Goal: Task Accomplishment & Management: Complete application form

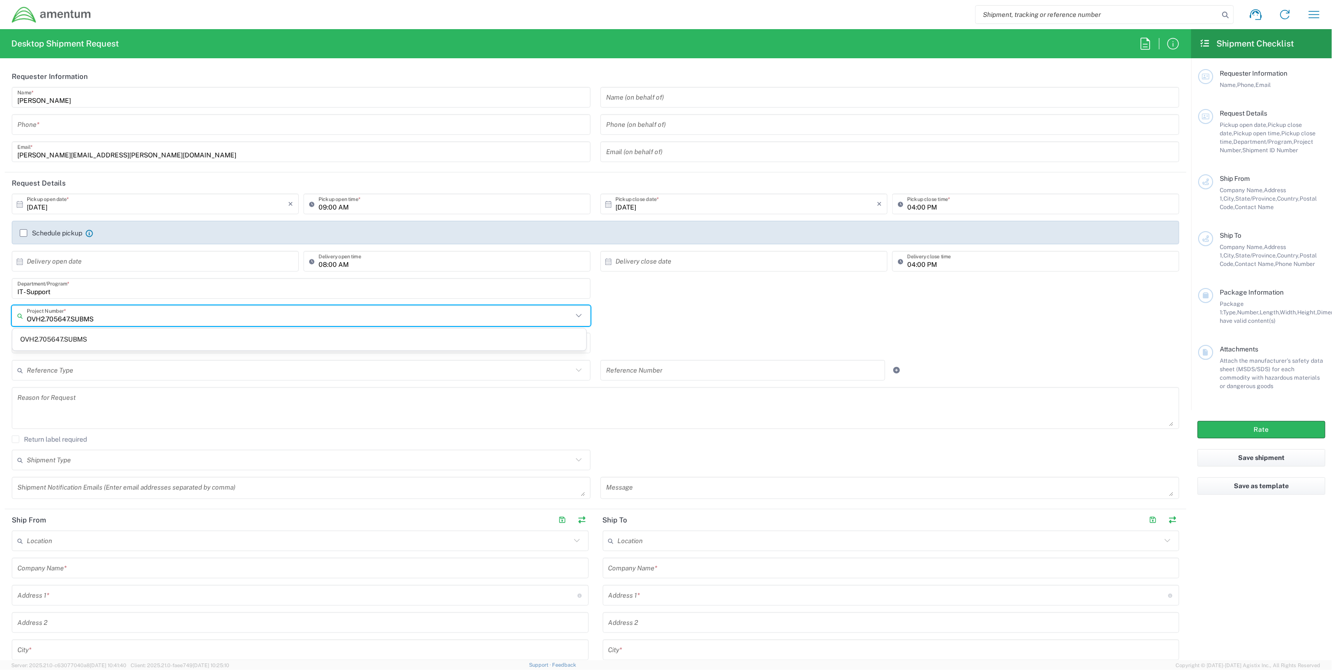
drag, startPoint x: 135, startPoint y: 317, endPoint x: -96, endPoint y: 312, distance: 231.7
click at [0, 312] on html "Shipment request Shipment tracking Shipment estimator Desktop shipment request …" at bounding box center [666, 335] width 1332 height 670
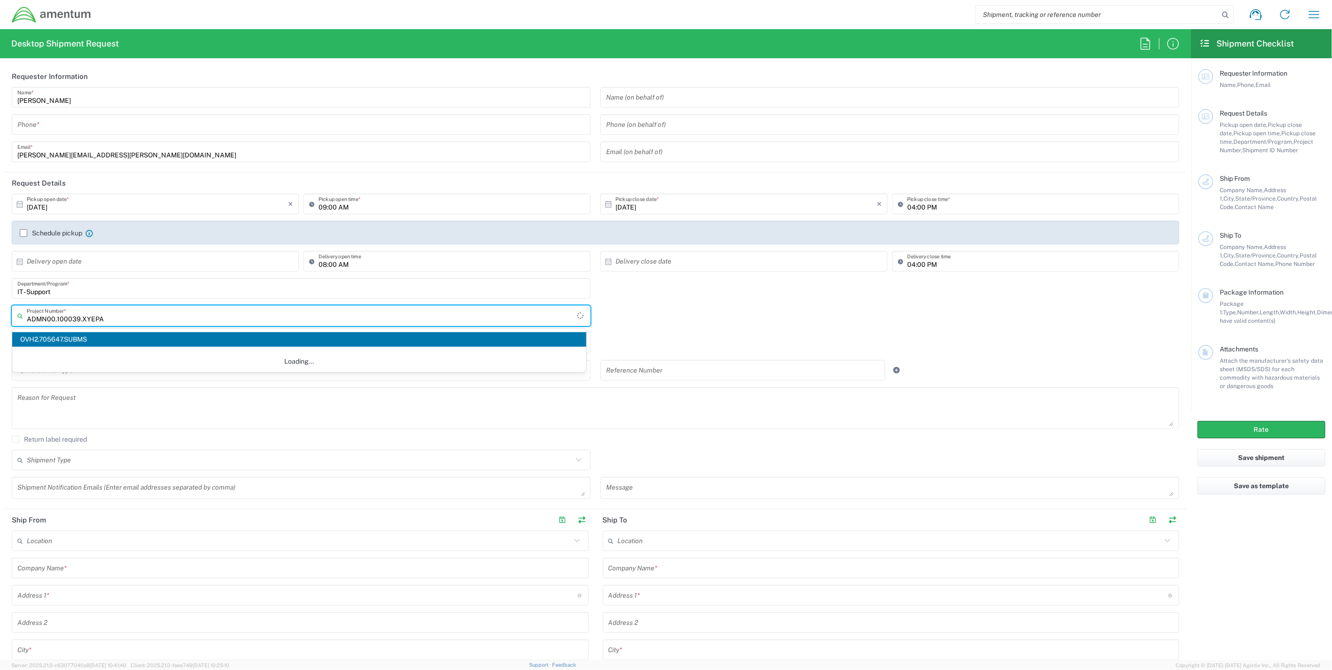
type input "ADMN00.100039.XYEPA"
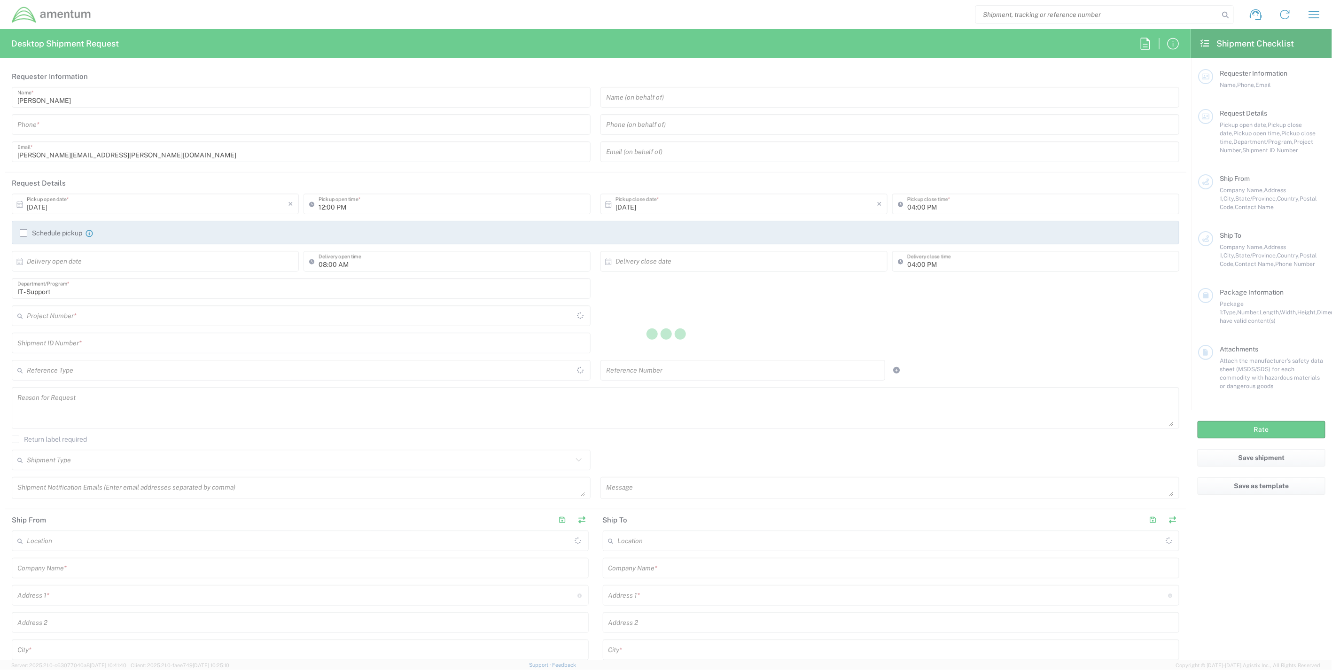
type input "[GEOGRAPHIC_DATA]"
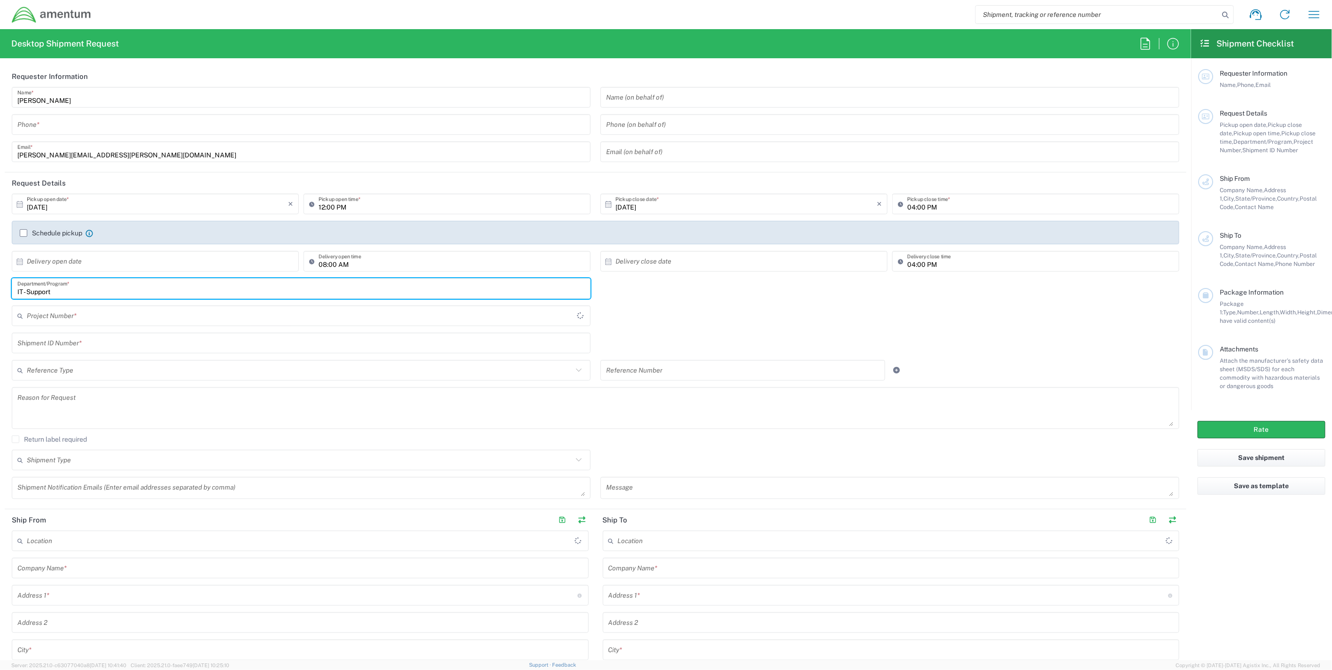
click at [64, 290] on input "IT - Support" at bounding box center [301, 289] width 568 height 16
type input "IT - Support"
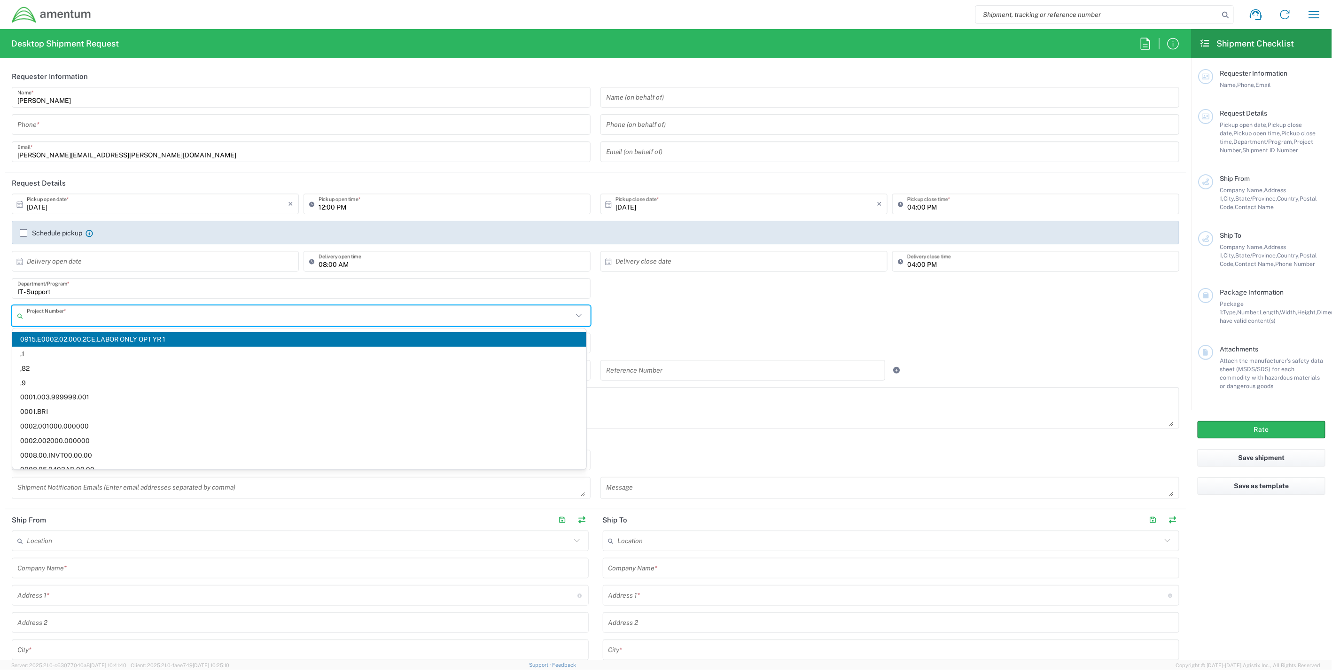
drag, startPoint x: 70, startPoint y: 322, endPoint x: -15, endPoint y: 322, distance: 85.5
click at [0, 322] on html "Shipment request Shipment tracking Shipment estimator Desktop shipment request …" at bounding box center [666, 335] width 1332 height 670
paste input "ADMN00.100039.XYEPA"
type input "IT - SupportADMN00.100039.XYEPA"
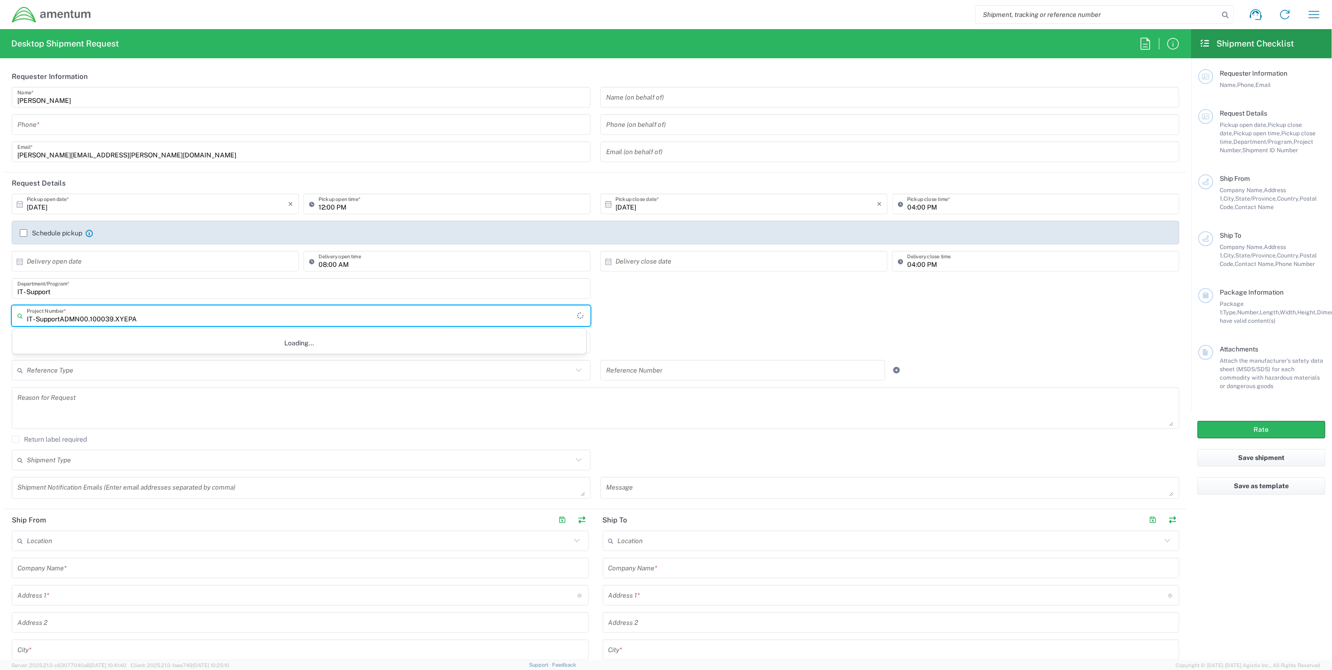
drag, startPoint x: -7, startPoint y: 317, endPoint x: -44, endPoint y: 315, distance: 37.1
click at [0, 315] on html "Shipment request Shipment tracking Shipment estimator Desktop shipment request …" at bounding box center [666, 335] width 1332 height 670
paste input "ADMN00.100039.XYEPA"
type input "IT - Support"
drag, startPoint x: 106, startPoint y: 316, endPoint x: -44, endPoint y: 313, distance: 150.4
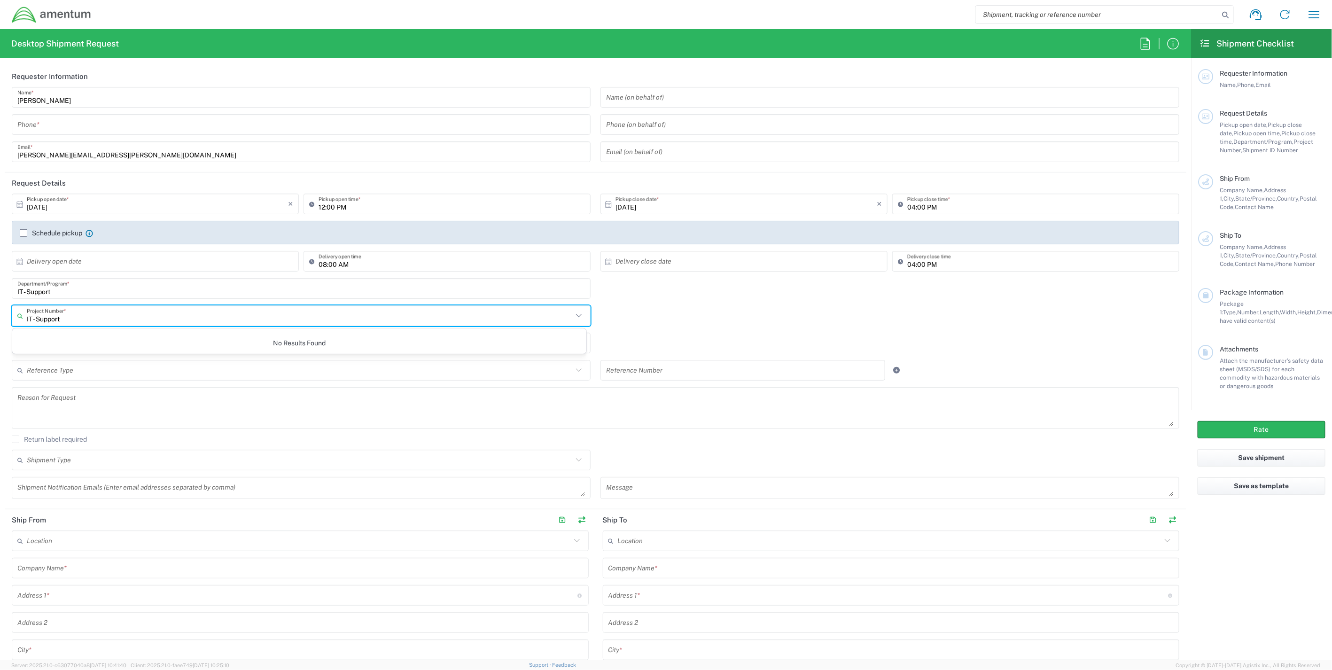
click at [0, 313] on html "Shipment request Shipment tracking Shipment estimator Desktop shipment request …" at bounding box center [666, 335] width 1332 height 670
paste input "ADMN00.100039.XYEPA"
type input "IT - Support"
drag, startPoint x: 106, startPoint y: 322, endPoint x: 5, endPoint y: 320, distance: 100.6
click at [5, 320] on main "[DATE] × Pickup open date * Cancel Apply 12:00 PM Pickup open time * [DATE] × P…" at bounding box center [596, 350] width 1182 height 312
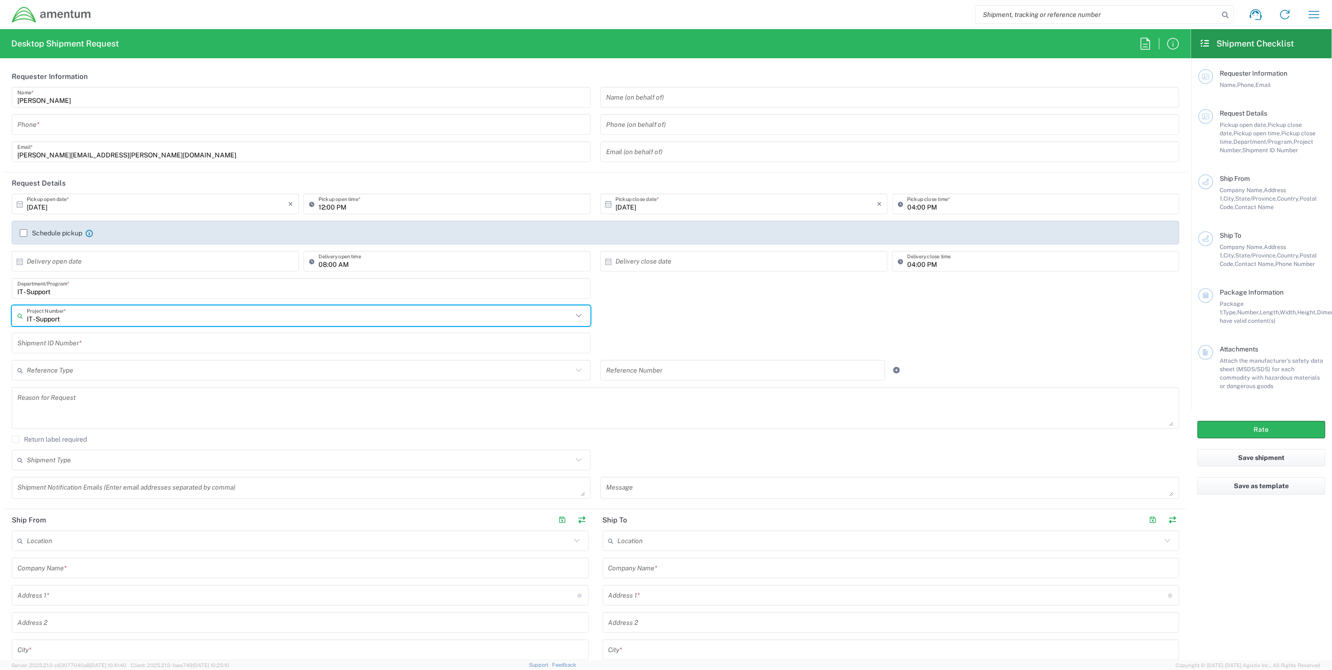
drag, startPoint x: 74, startPoint y: 320, endPoint x: -5, endPoint y: 314, distance: 78.7
click at [0, 314] on html "Shipment request Shipment tracking Shipment estimator Desktop shipment request …" at bounding box center [666, 335] width 1332 height 670
paste input "ADMN00.100039.XYEPA"
drag, startPoint x: 53, startPoint y: 320, endPoint x: 72, endPoint y: 315, distance: 20.1
type input "ADMN.100039.XYEPA"
